Goal: Check status

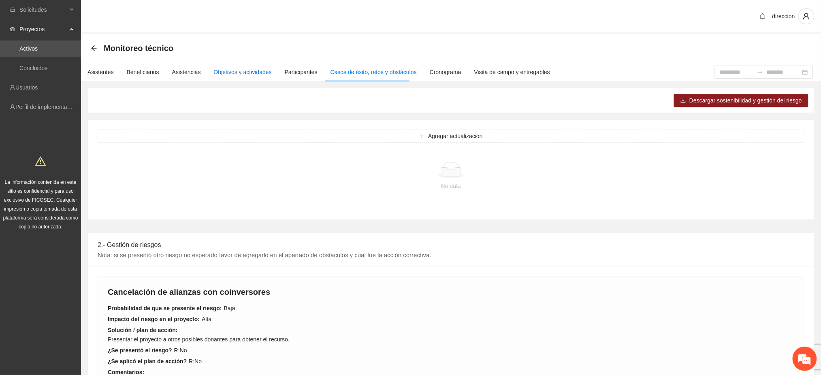
click at [251, 73] on div "Objetivos y actividades" at bounding box center [243, 72] width 58 height 9
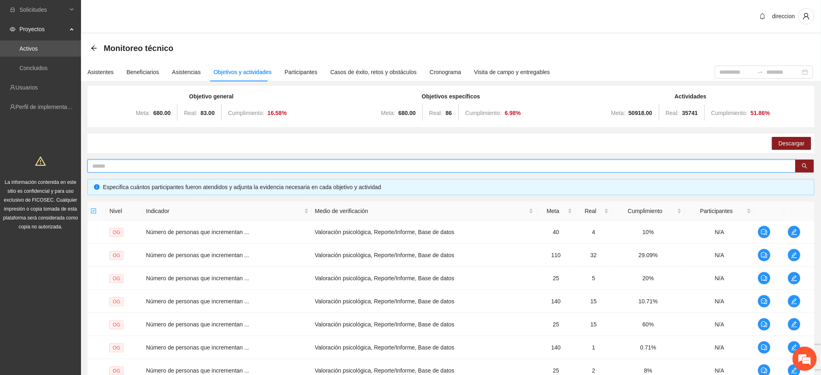
click at [170, 167] on input "text" at bounding box center [438, 166] width 692 height 9
click at [804, 164] on icon "search" at bounding box center [805, 166] width 6 height 6
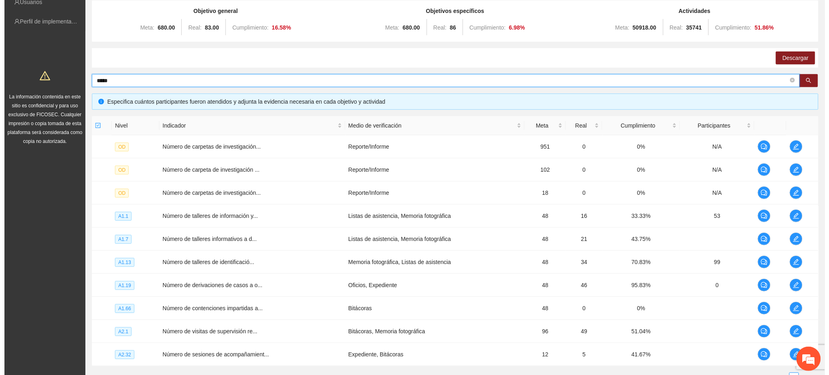
scroll to position [153, 0]
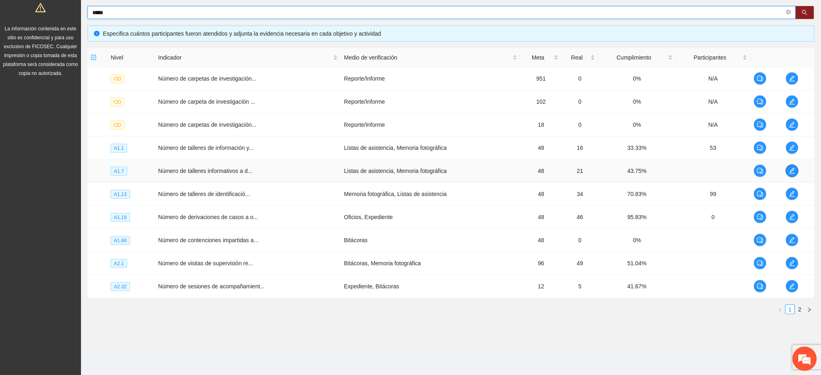
click at [791, 171] on icon "edit" at bounding box center [792, 171] width 6 height 6
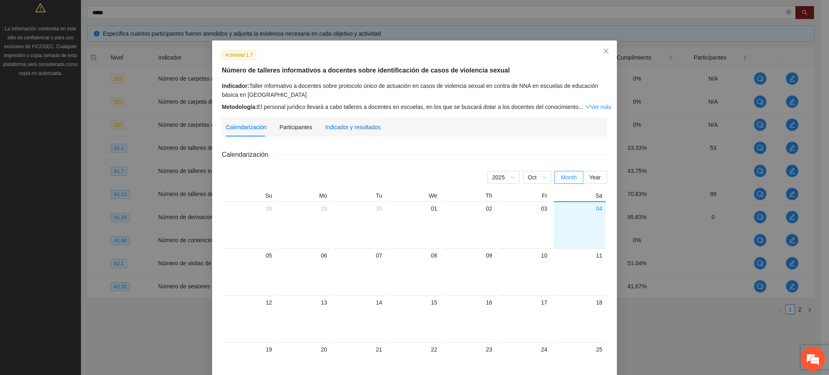
click at [329, 127] on div "Indicador y resultados" at bounding box center [352, 127] width 55 height 9
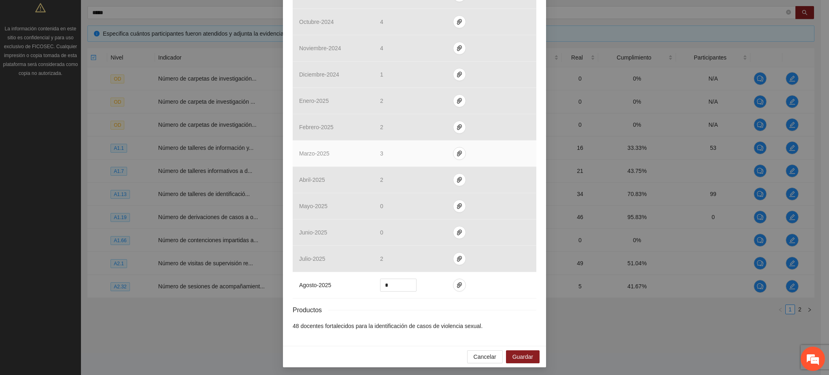
scroll to position [249, 0]
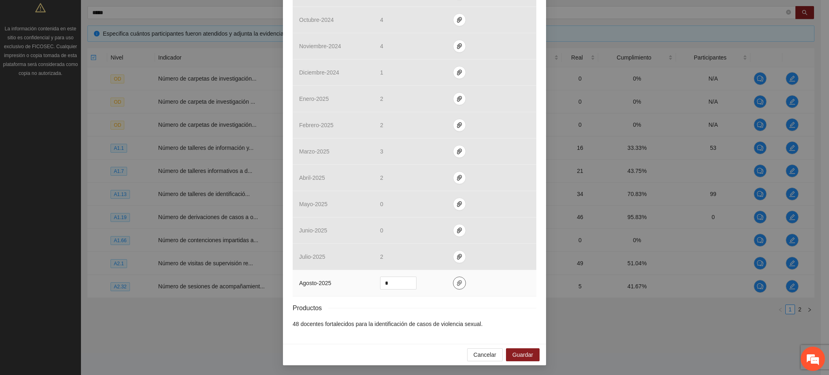
click at [455, 287] on button "button" at bounding box center [459, 283] width 13 height 13
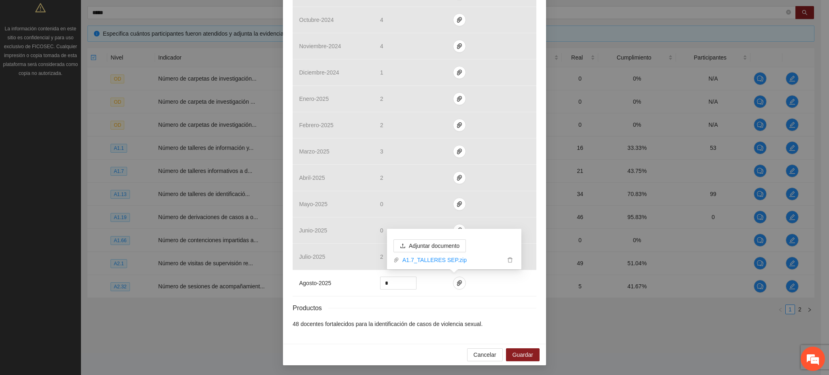
click at [417, 303] on div "Productos" at bounding box center [415, 308] width 244 height 10
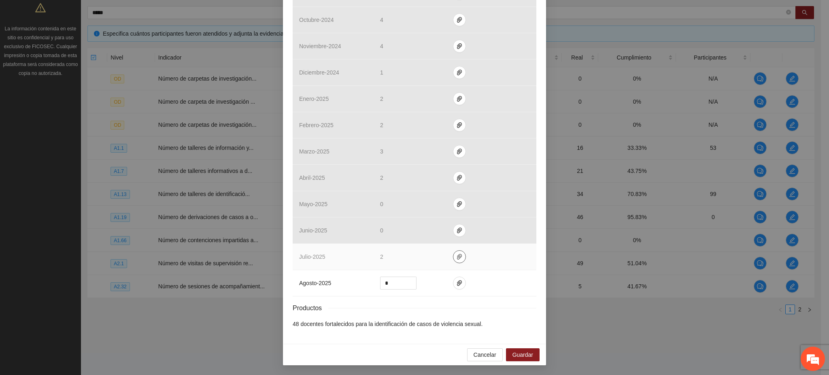
click at [455, 253] on button "button" at bounding box center [459, 256] width 13 height 13
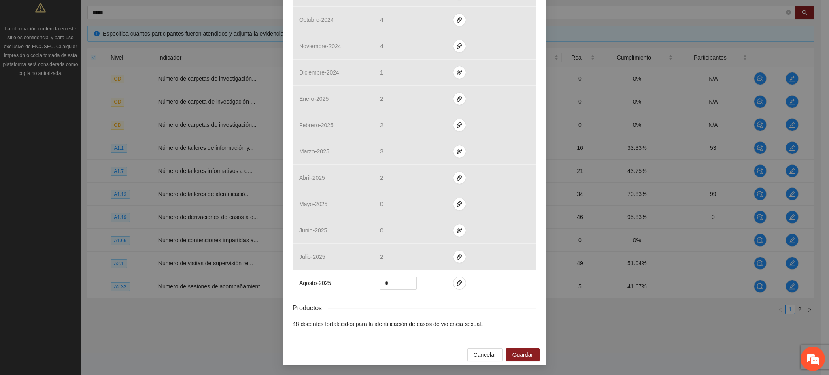
click at [420, 308] on div "Productos" at bounding box center [415, 308] width 244 height 10
click at [513, 353] on span "Guardar" at bounding box center [523, 354] width 21 height 9
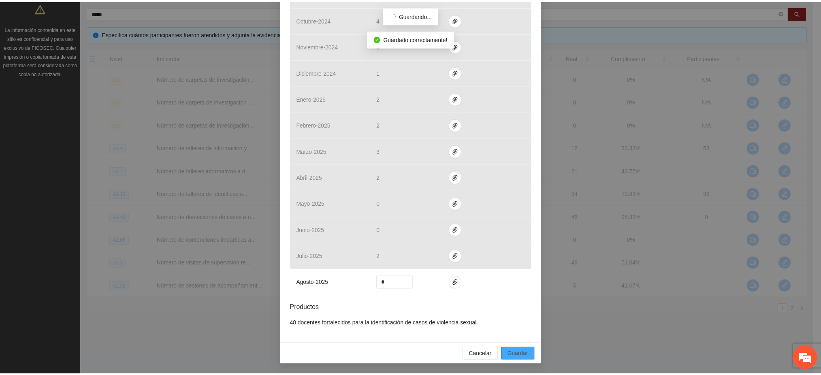
scroll to position [209, 0]
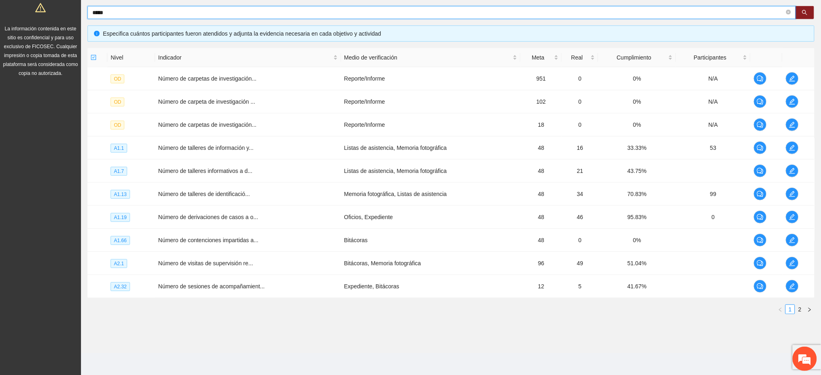
drag, startPoint x: 109, startPoint y: 11, endPoint x: 79, endPoint y: 20, distance: 32.0
click at [80, 19] on section "Solicitudes Proyectos Activos Concluidos Usuarios Perfil de implementadora La i…" at bounding box center [410, 111] width 821 height 529
type input "*"
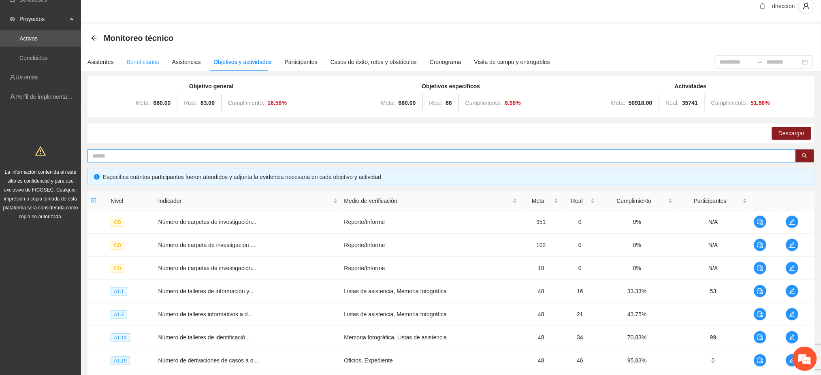
scroll to position [0, 0]
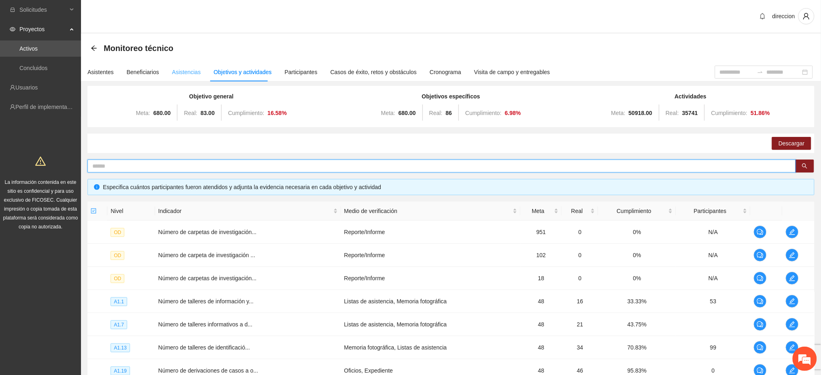
drag, startPoint x: 185, startPoint y: 67, endPoint x: 184, endPoint y: 71, distance: 4.1
click at [184, 71] on div "Asistencias" at bounding box center [186, 72] width 29 height 19
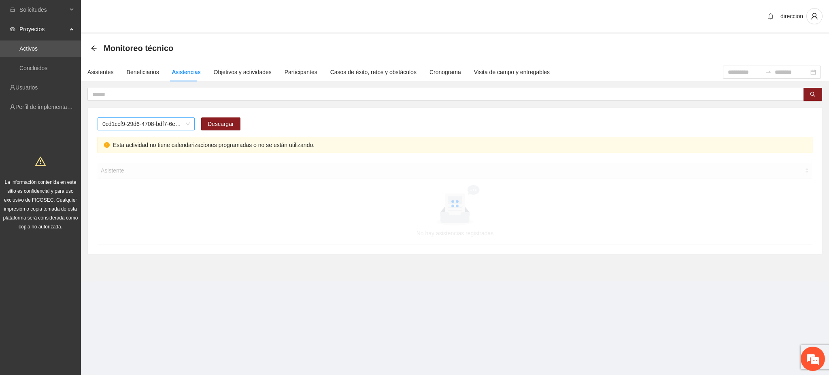
click at [122, 125] on span "0cd1ccf9-29d6-4708-bdf7-6e91457c8cf1" at bounding box center [145, 124] width 87 height 12
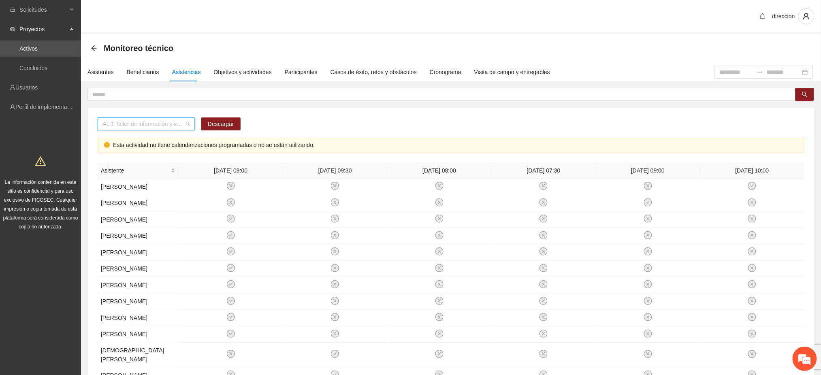
click at [117, 129] on span "A1.1 Taller de información y sensibilización sobre violencia sexual infantil pa…" at bounding box center [145, 124] width 87 height 12
click at [127, 124] on span "A1.1 Taller de información y sensibilización sobre violencia sexual infantil pa…" at bounding box center [145, 124] width 87 height 12
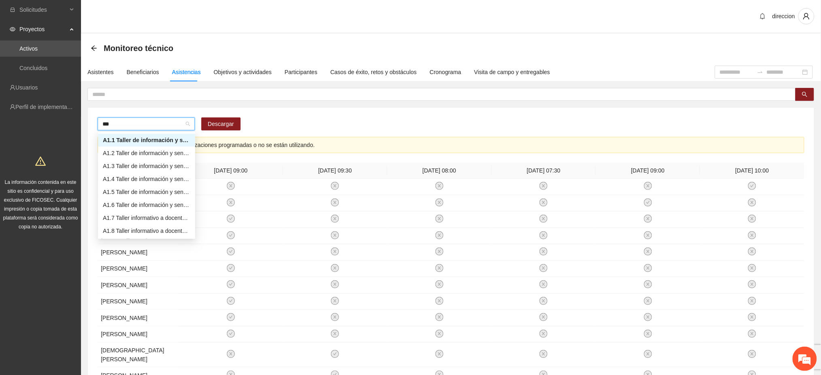
type input "****"
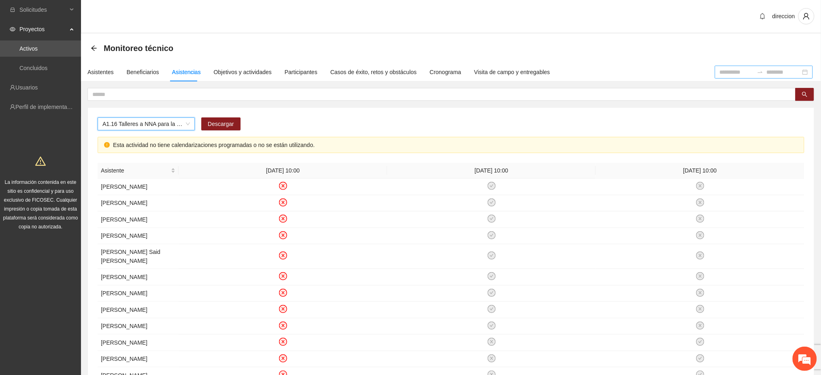
click at [720, 72] on input at bounding box center [737, 72] width 34 height 9
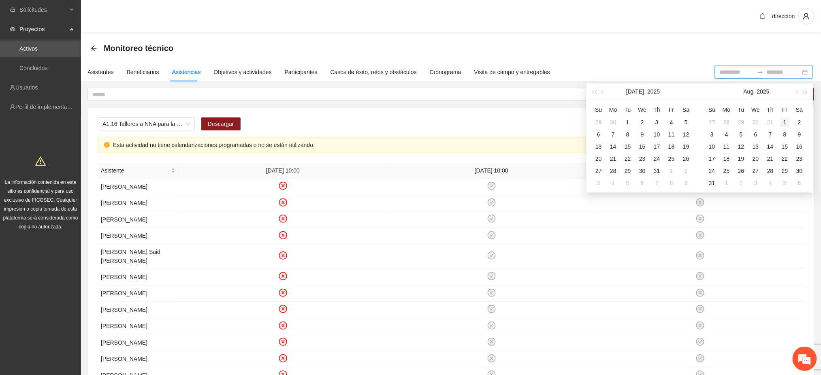
type input "**********"
click at [784, 121] on div "1" at bounding box center [785, 122] width 10 height 10
type input "**********"
click at [715, 182] on div "31" at bounding box center [712, 183] width 10 height 10
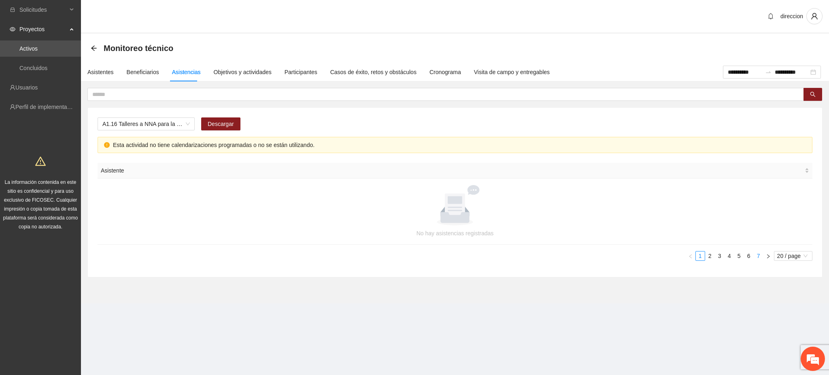
click at [762, 260] on ul "1 2 3 4 5 6 7 20 / page" at bounding box center [455, 256] width 715 height 10
click at [760, 256] on link "7" at bounding box center [758, 255] width 9 height 9
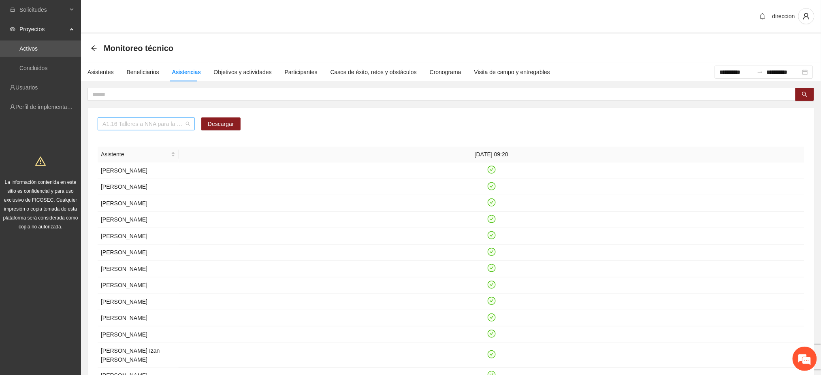
click at [130, 122] on span "A1.16 Talleres a NNA para la identificación de situaciones de riesgo en [PERSON…" at bounding box center [145, 124] width 87 height 12
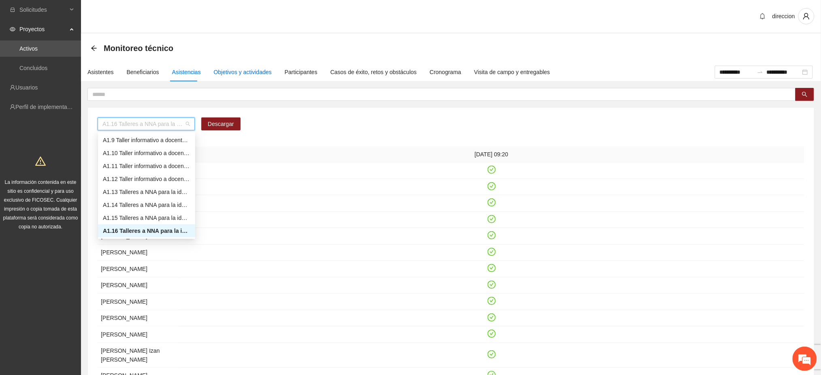
click at [260, 70] on div "Objetivos y actividades" at bounding box center [243, 72] width 58 height 9
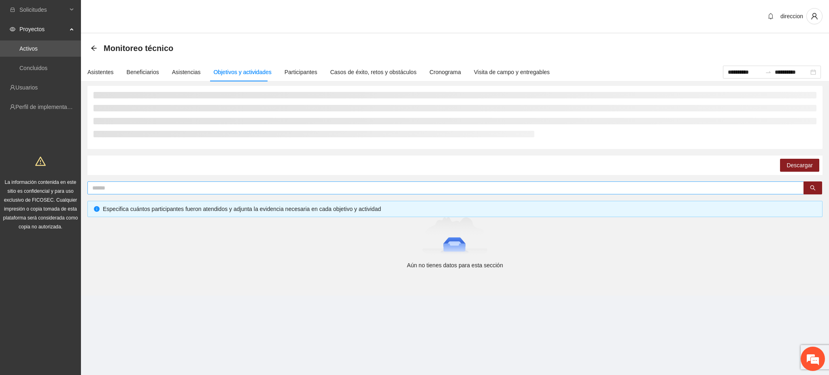
click at [137, 184] on input "text" at bounding box center [442, 187] width 700 height 9
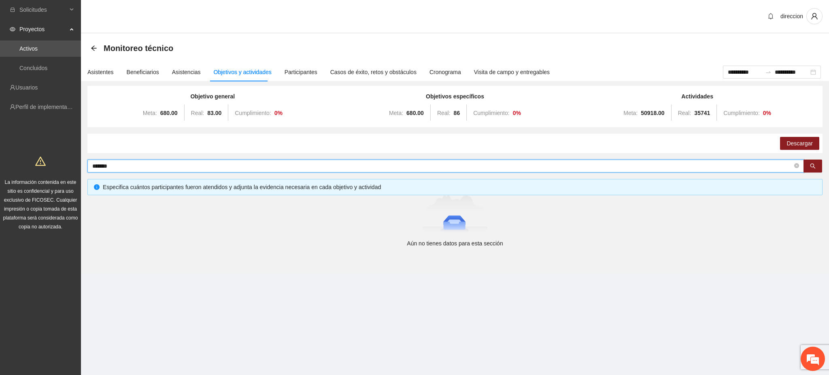
type input "********"
click at [807, 164] on button "button" at bounding box center [813, 166] width 19 height 13
click at [819, 167] on button "button" at bounding box center [813, 166] width 19 height 13
type input "********"
click at [195, 68] on div "Asistencias" at bounding box center [186, 72] width 29 height 9
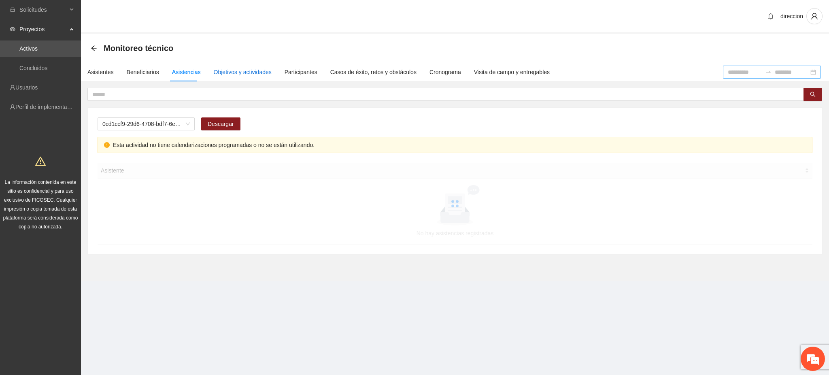
click at [245, 71] on div "Objetivos y actividades" at bounding box center [243, 72] width 58 height 9
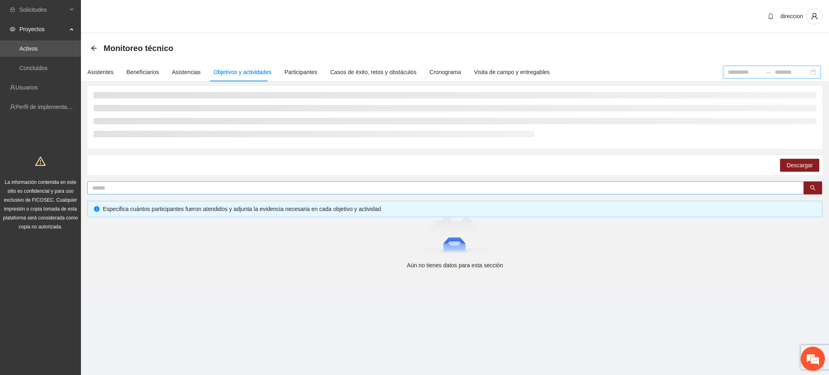
click at [119, 189] on input "text" at bounding box center [442, 187] width 700 height 9
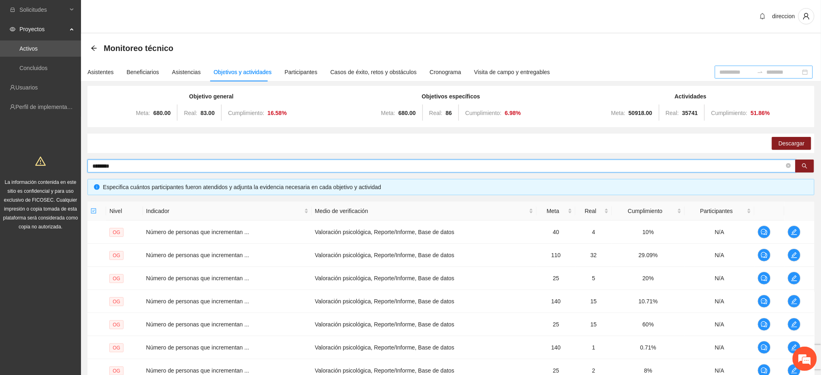
type input "********"
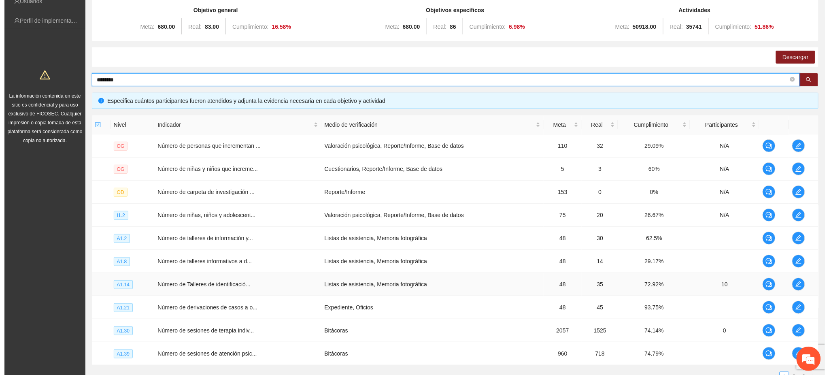
scroll to position [153, 0]
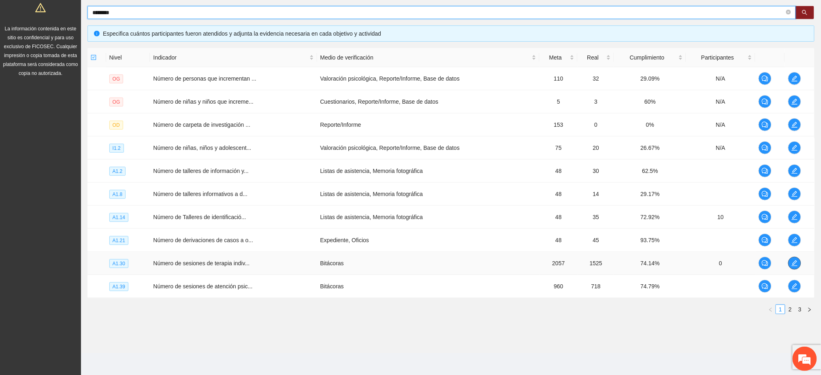
click at [794, 266] on icon "edit" at bounding box center [794, 263] width 6 height 6
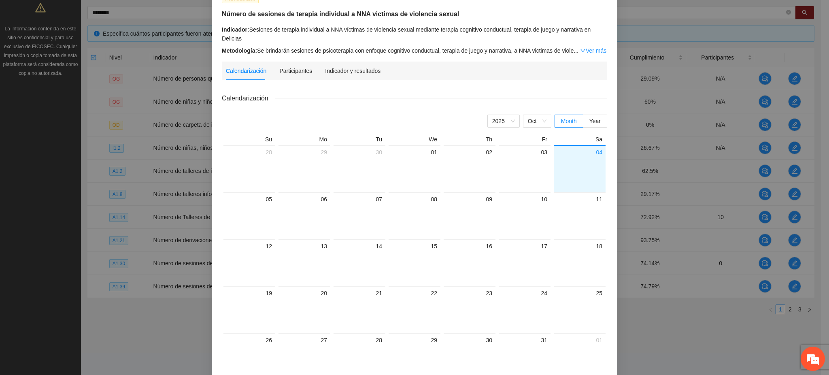
scroll to position [0, 0]
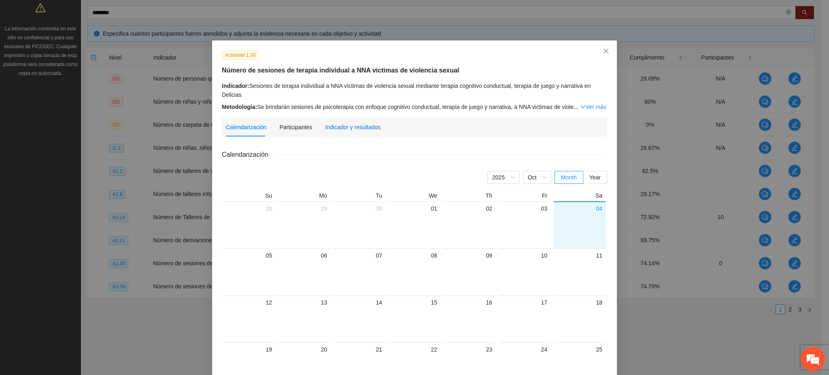
click at [351, 127] on div "Indicador y resultados" at bounding box center [352, 127] width 55 height 9
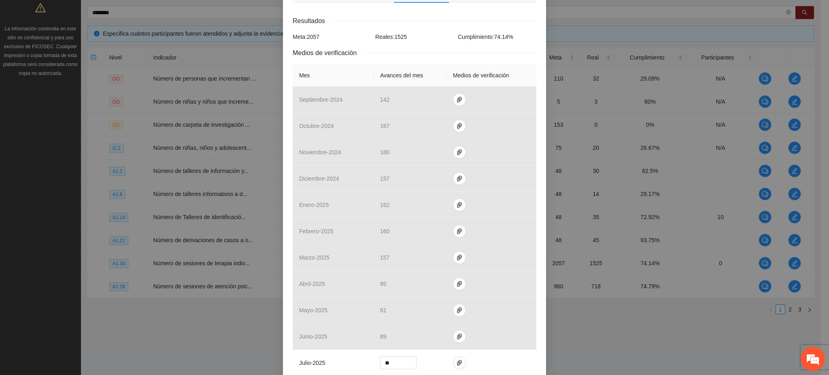
scroll to position [240, 0]
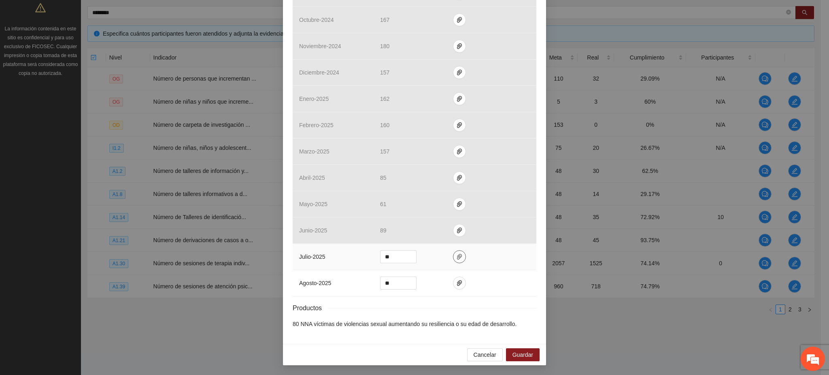
click at [458, 258] on span "paper-clip" at bounding box center [459, 256] width 12 height 6
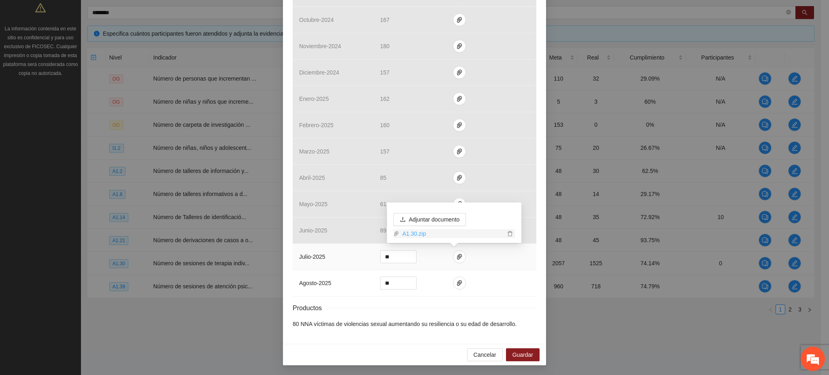
click at [417, 234] on link "A1.30.zip" at bounding box center [452, 233] width 106 height 9
click at [486, 358] on span "Cancelar" at bounding box center [485, 354] width 23 height 9
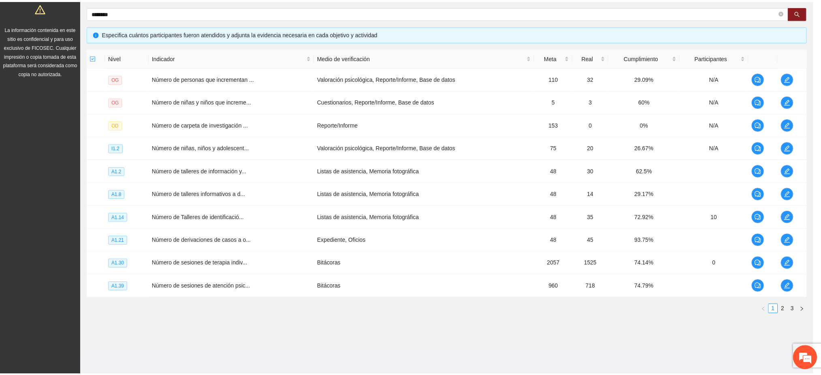
scroll to position [199, 0]
